Goal: Use online tool/utility: Utilize a website feature to perform a specific function

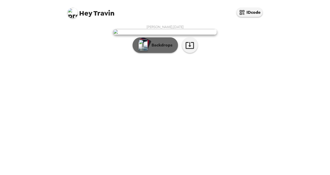
click at [158, 48] on p "Backdrops" at bounding box center [161, 45] width 24 height 6
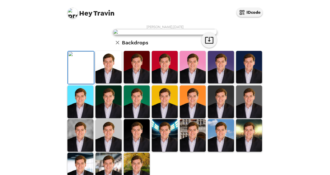
click at [114, 46] on icon "button" at bounding box center [117, 42] width 6 height 6
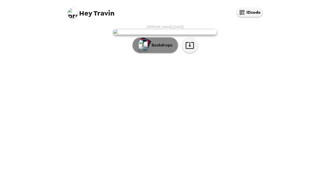
click at [147, 50] on div "button" at bounding box center [145, 43] width 13 height 13
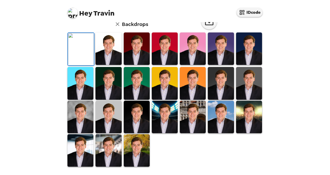
scroll to position [139, 0]
click at [109, 119] on img at bounding box center [108, 117] width 26 height 32
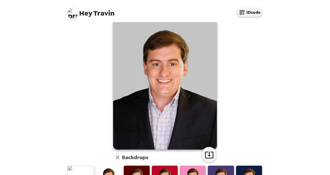
scroll to position [0, 0]
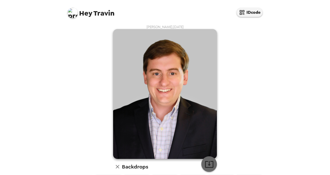
click at [205, 165] on icon "button" at bounding box center [208, 163] width 9 height 9
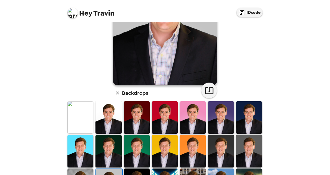
scroll to position [74, 0]
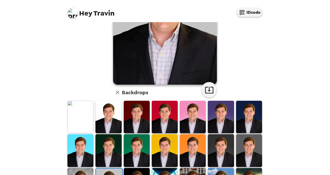
click at [223, 148] on img at bounding box center [221, 150] width 26 height 32
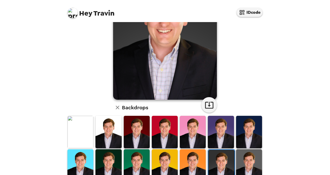
scroll to position [60, 0]
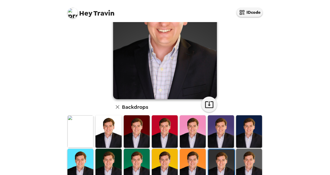
click at [240, 161] on img at bounding box center [249, 164] width 26 height 32
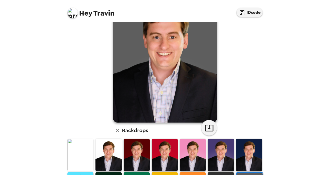
scroll to position [30, 0]
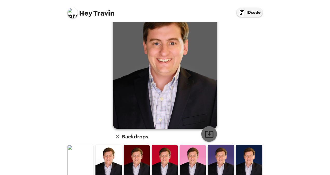
click at [207, 131] on icon "button" at bounding box center [209, 134] width 8 height 7
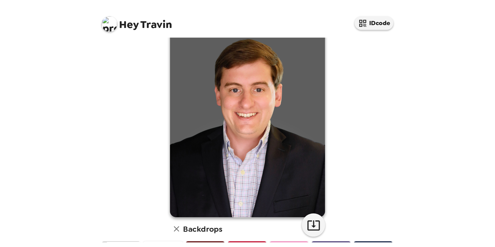
scroll to position [17, 0]
